Goal: Navigation & Orientation: Go to known website

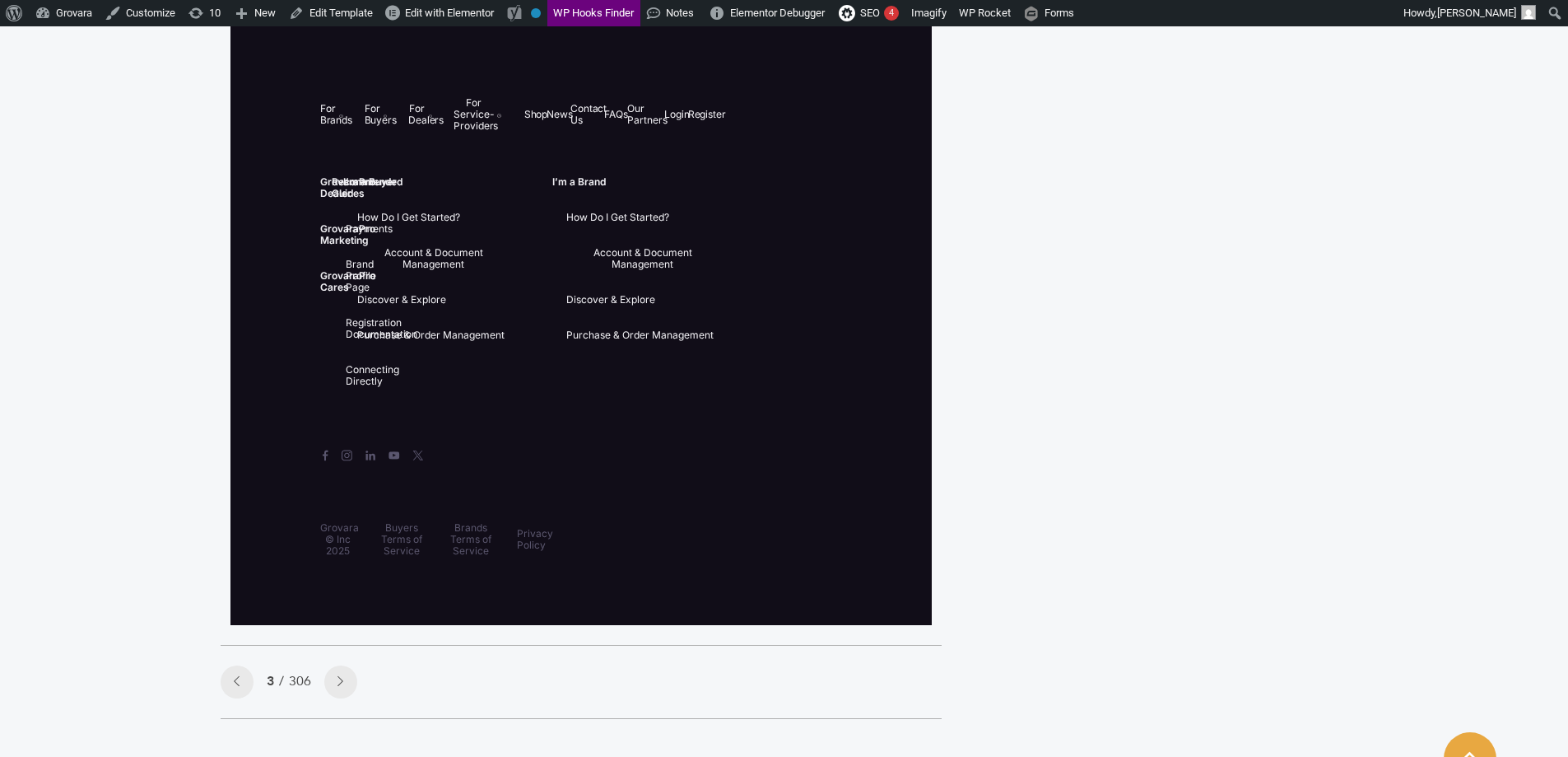
scroll to position [4529, 0]
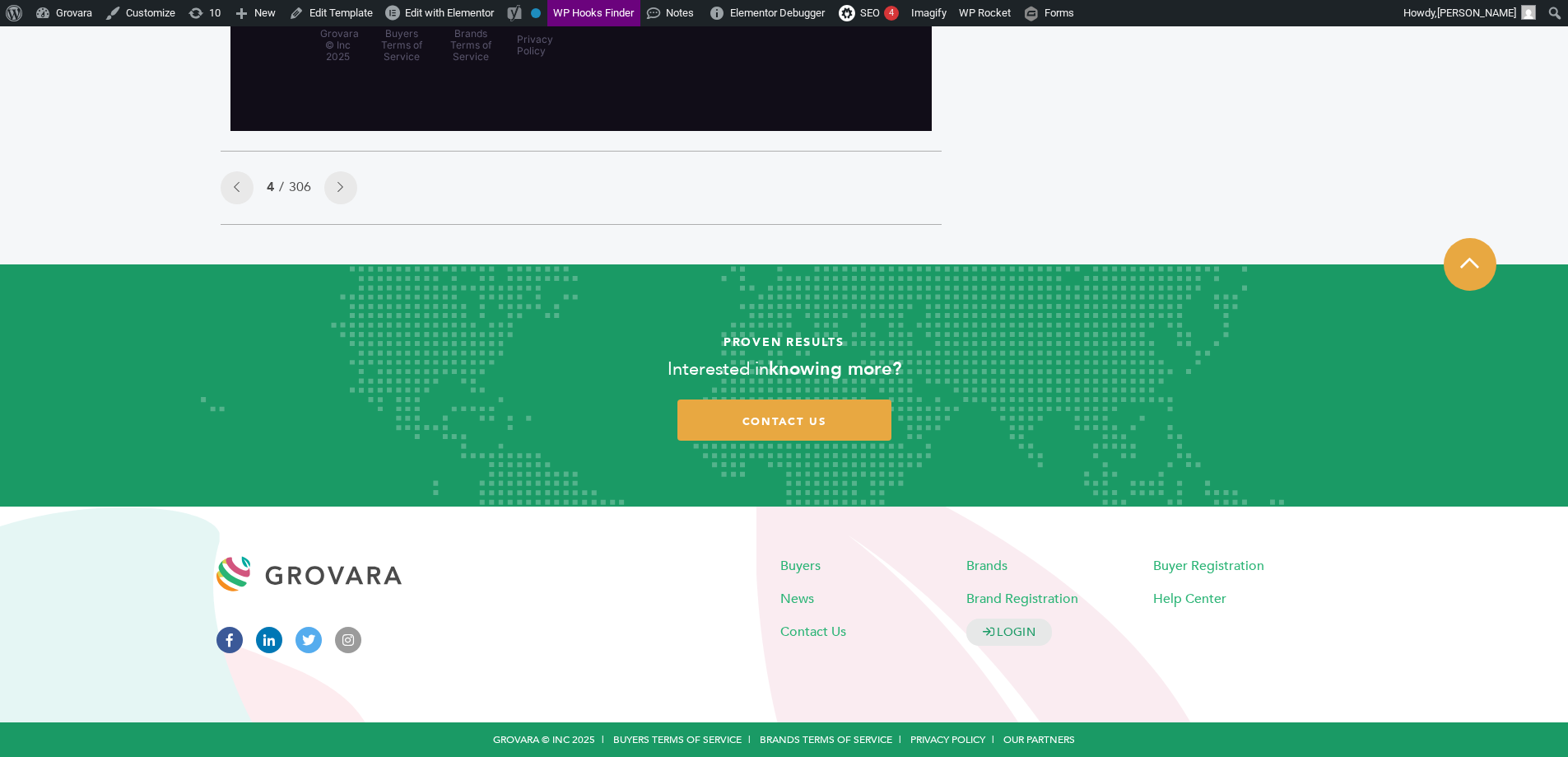
scroll to position [7452, 0]
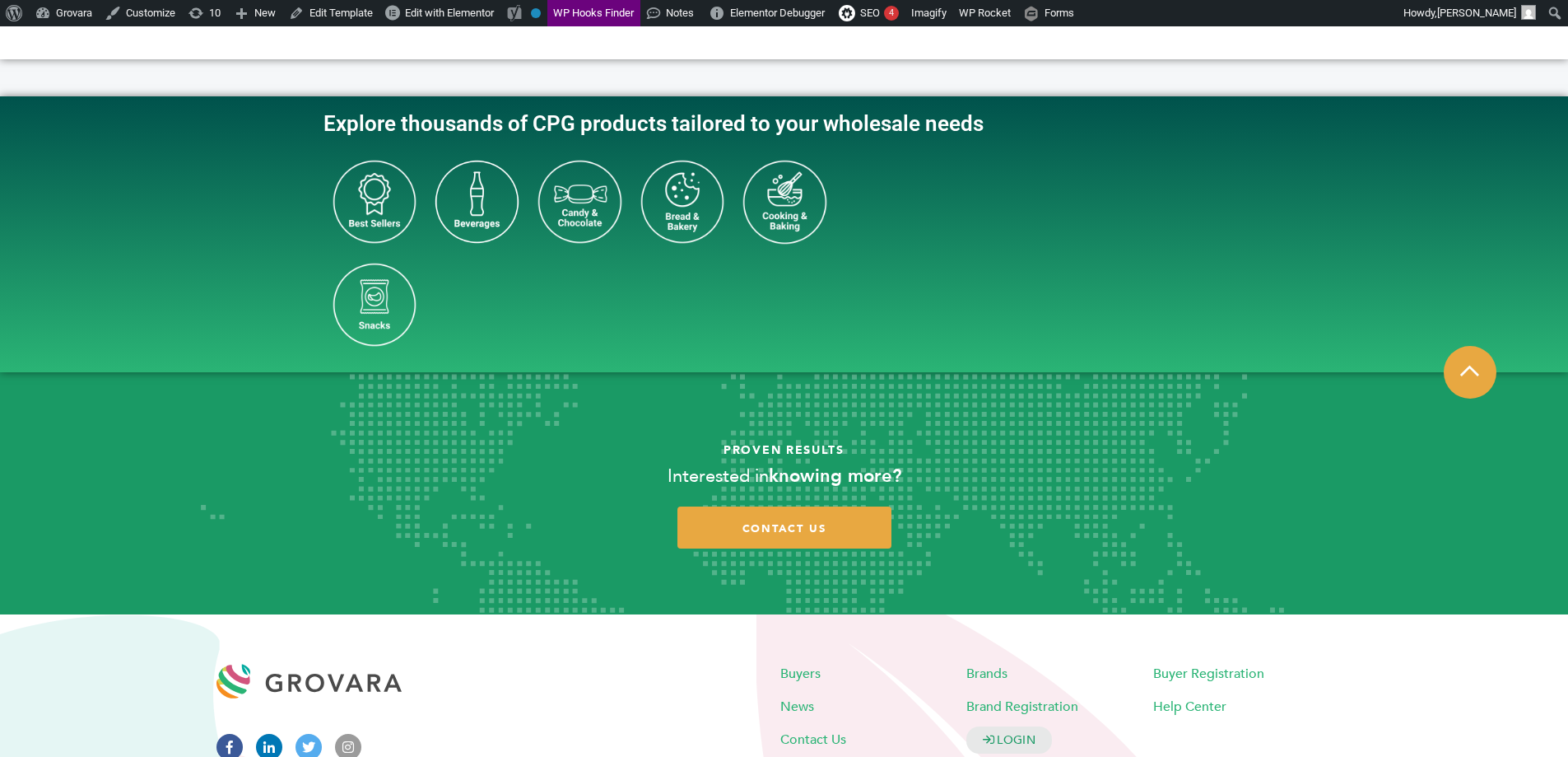
scroll to position [3480, 0]
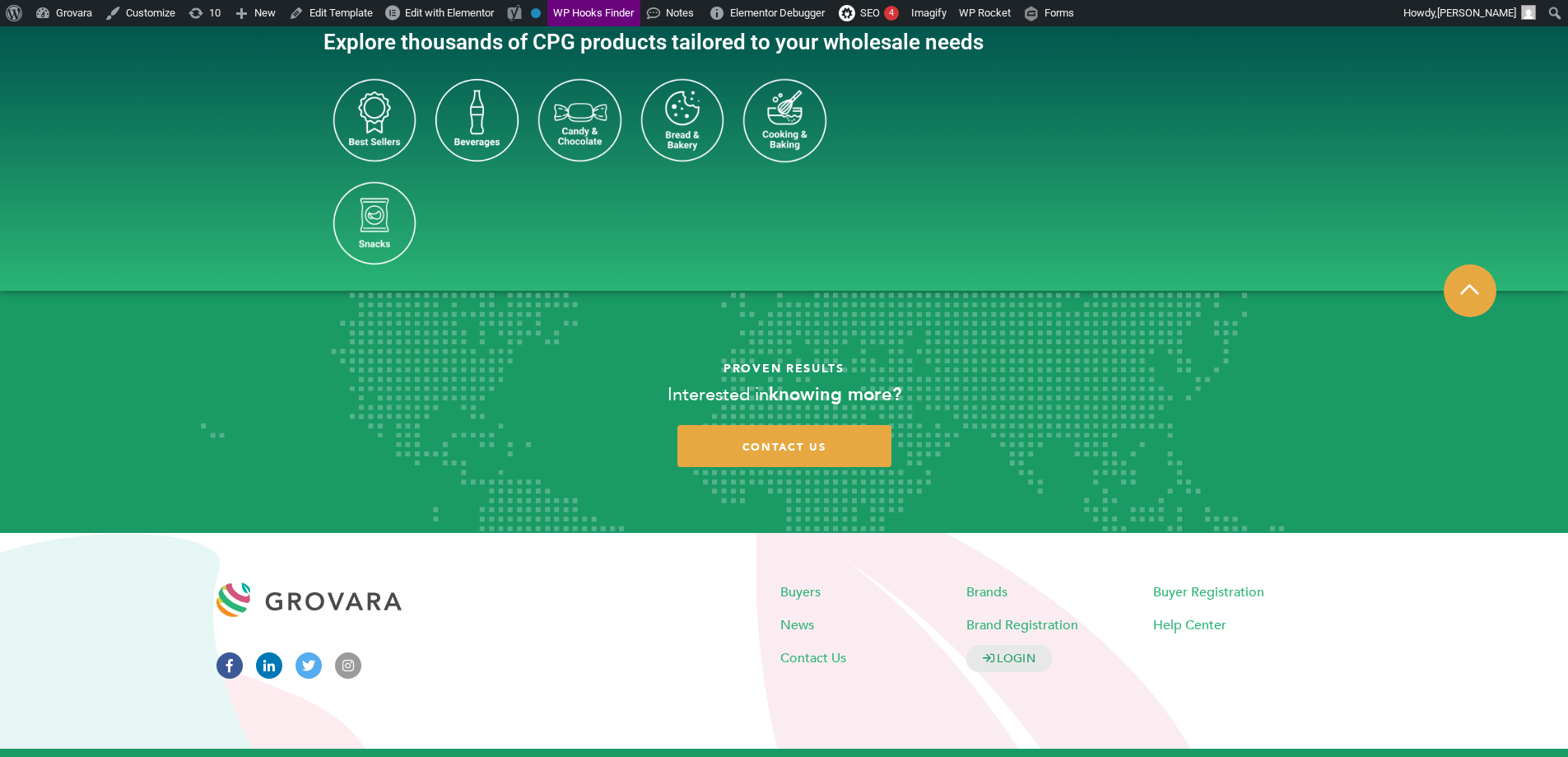
drag, startPoint x: 1576, startPoint y: 92, endPoint x: 1580, endPoint y: 731, distance: 639.0
